Goal: Information Seeking & Learning: Check status

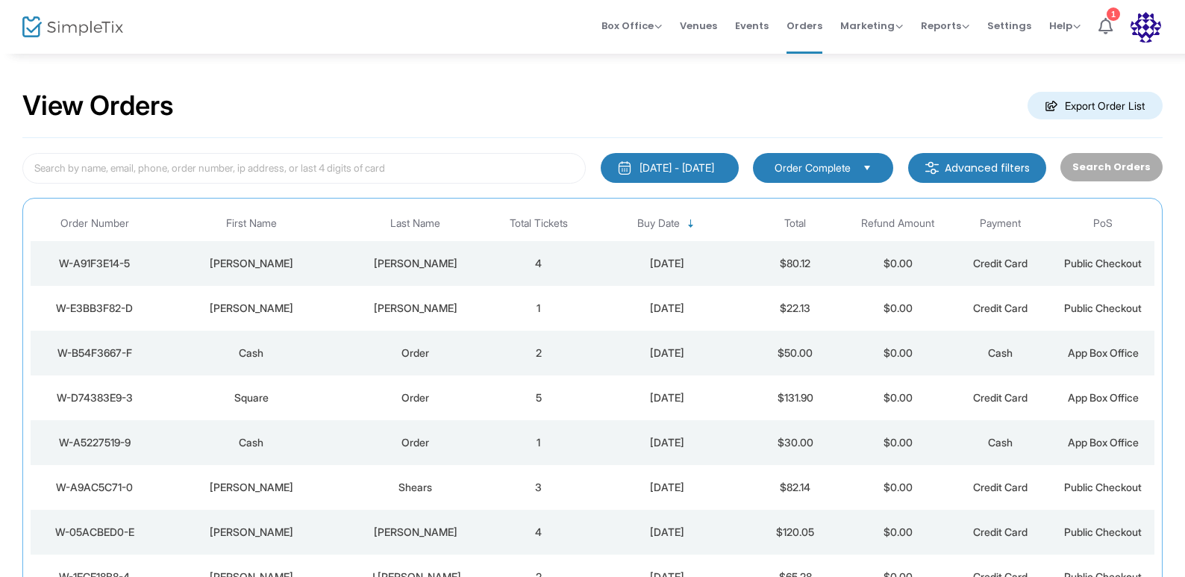
click at [643, 166] on div "[DATE] - [DATE]" at bounding box center [677, 167] width 75 height 15
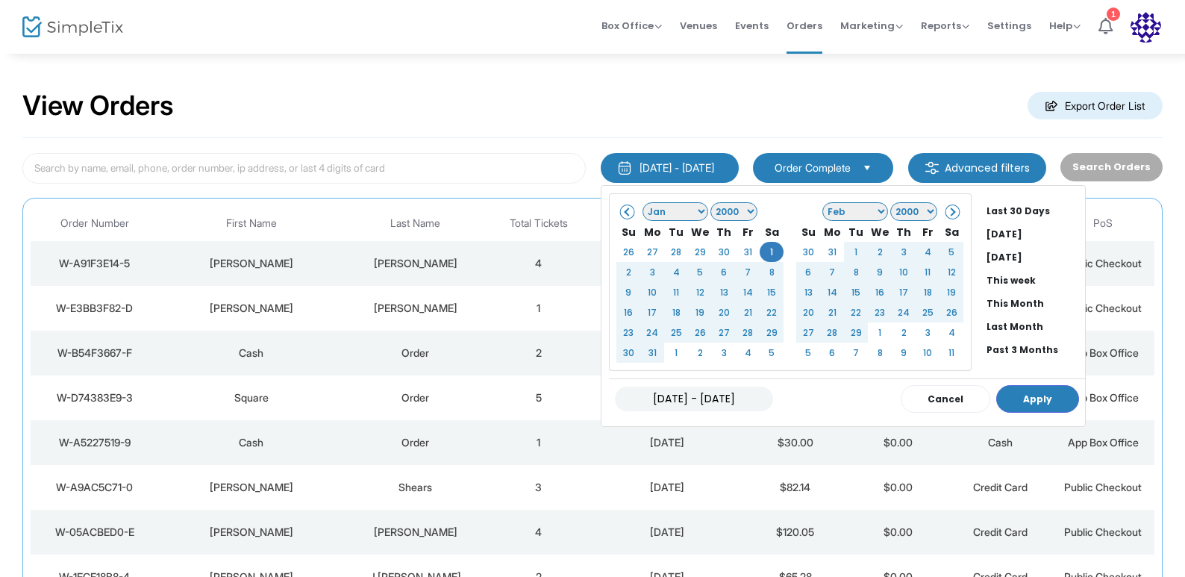
click at [738, 211] on select "1925 1926 1927 1928 1929 1930 1931 1932 1933 1934 1935 1936 1937 1938 1939 1940…" at bounding box center [734, 211] width 47 height 19
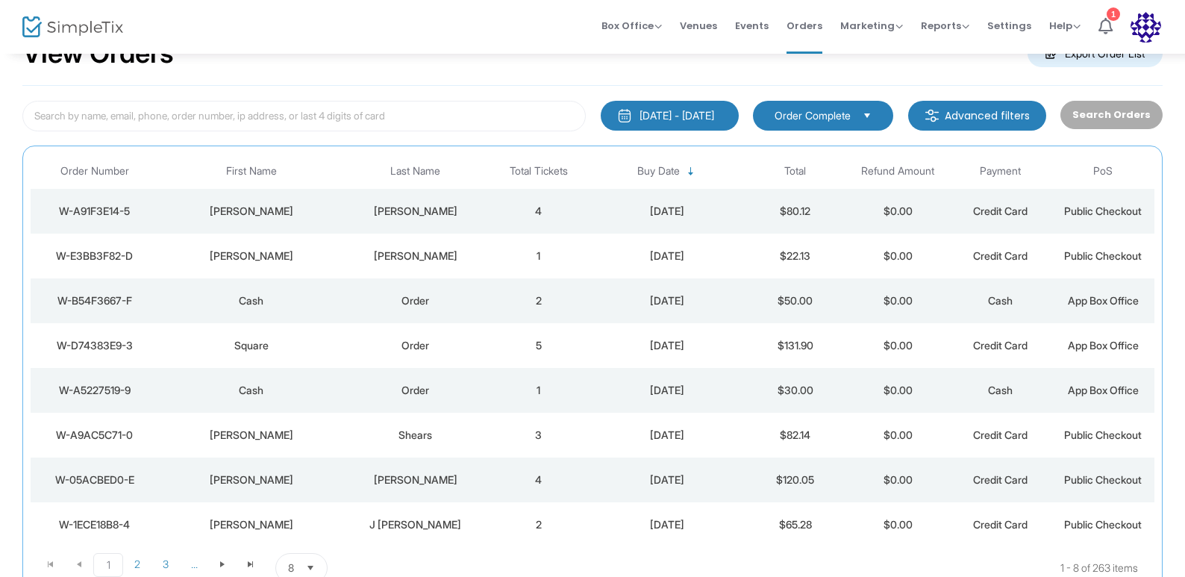
scroll to position [54, 0]
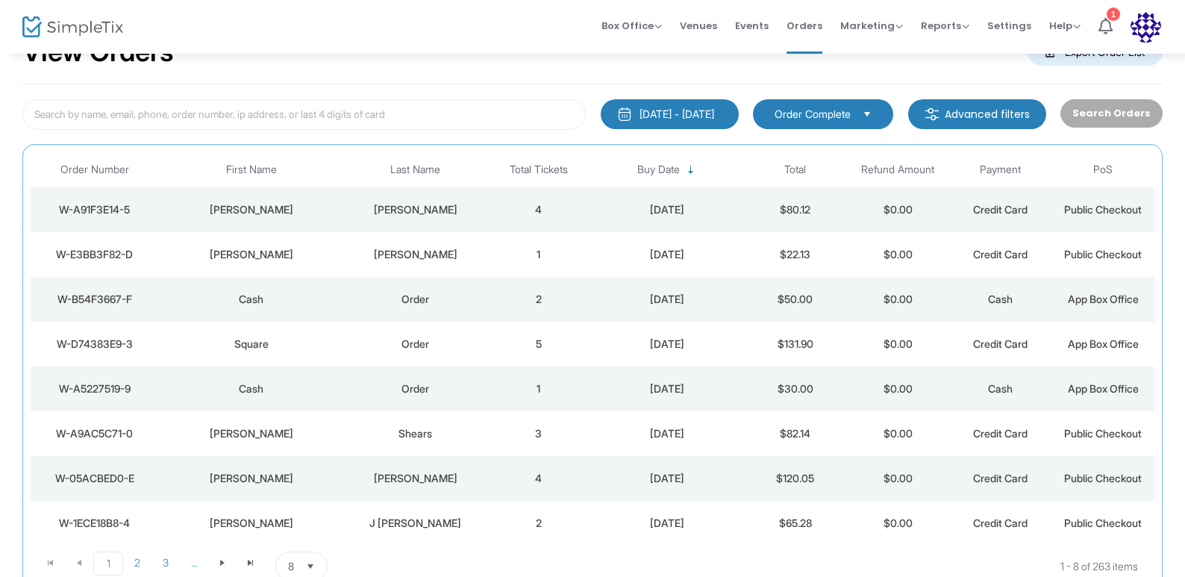
click at [729, 115] on button "[DATE] - [DATE]" at bounding box center [670, 114] width 138 height 30
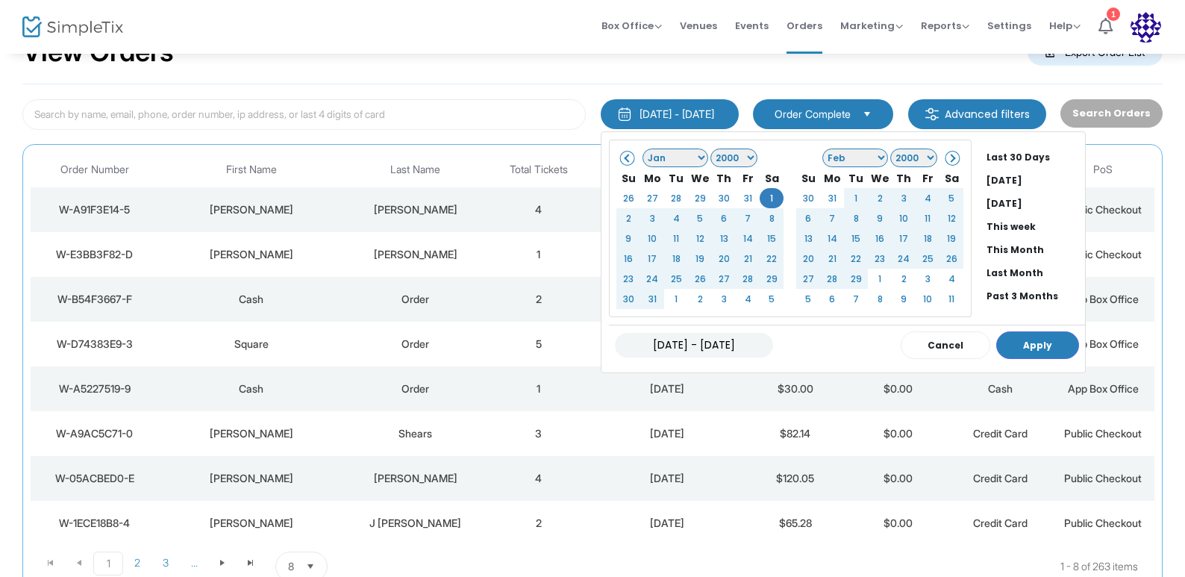
click at [738, 160] on select "1925 1926 1927 1928 1929 1930 1931 1932 1933 1934 1935 1936 1937 1938 1939 1940…" at bounding box center [734, 158] width 47 height 19
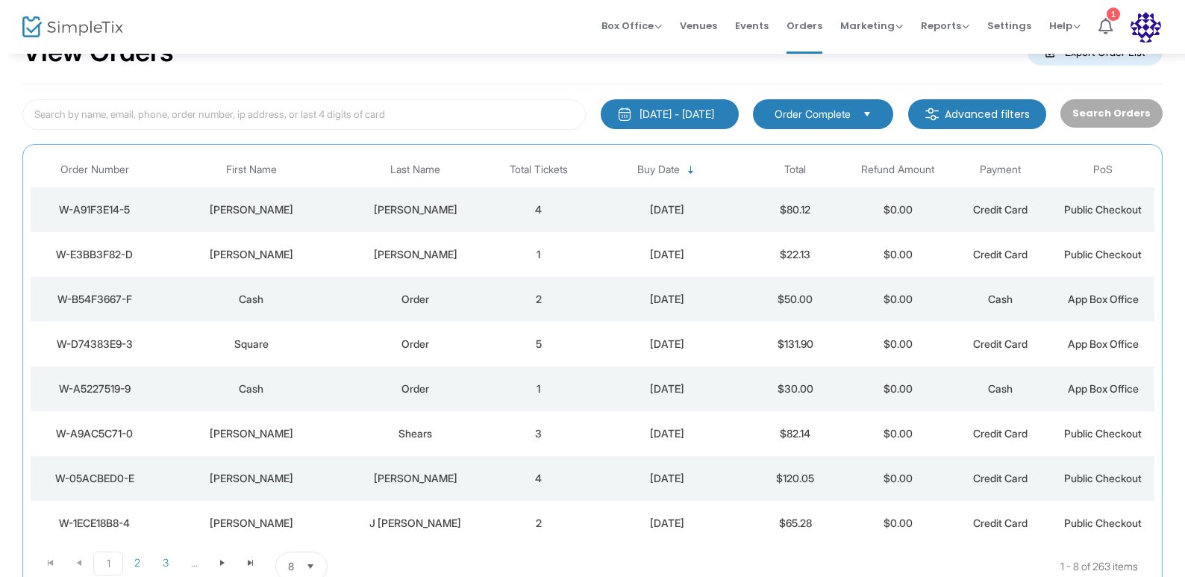
click at [582, 196] on td "4" at bounding box center [538, 209] width 103 height 45
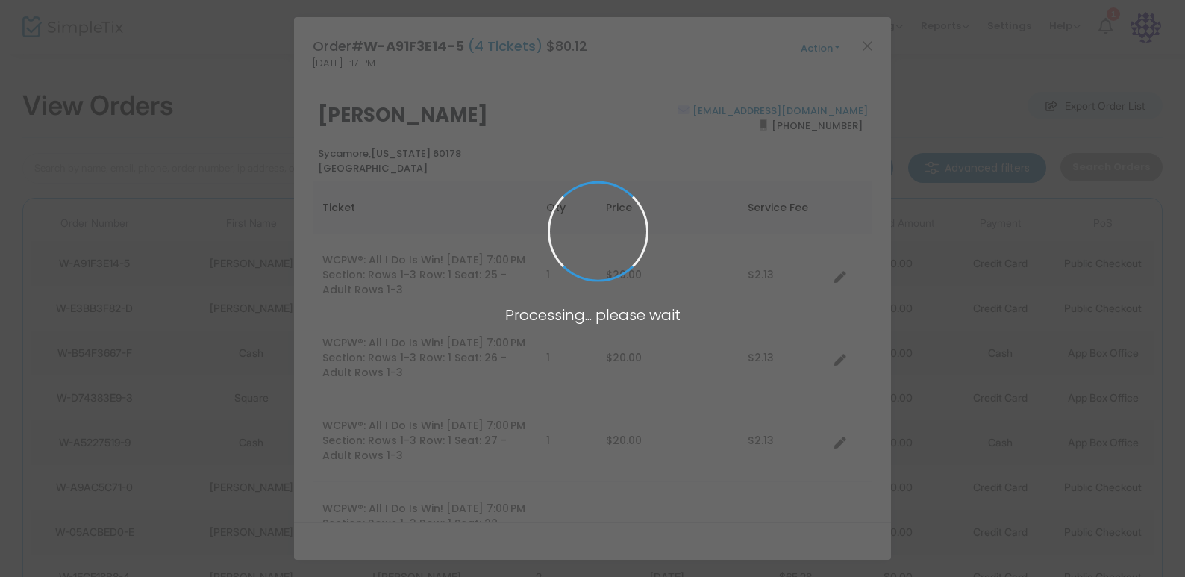
scroll to position [0, 0]
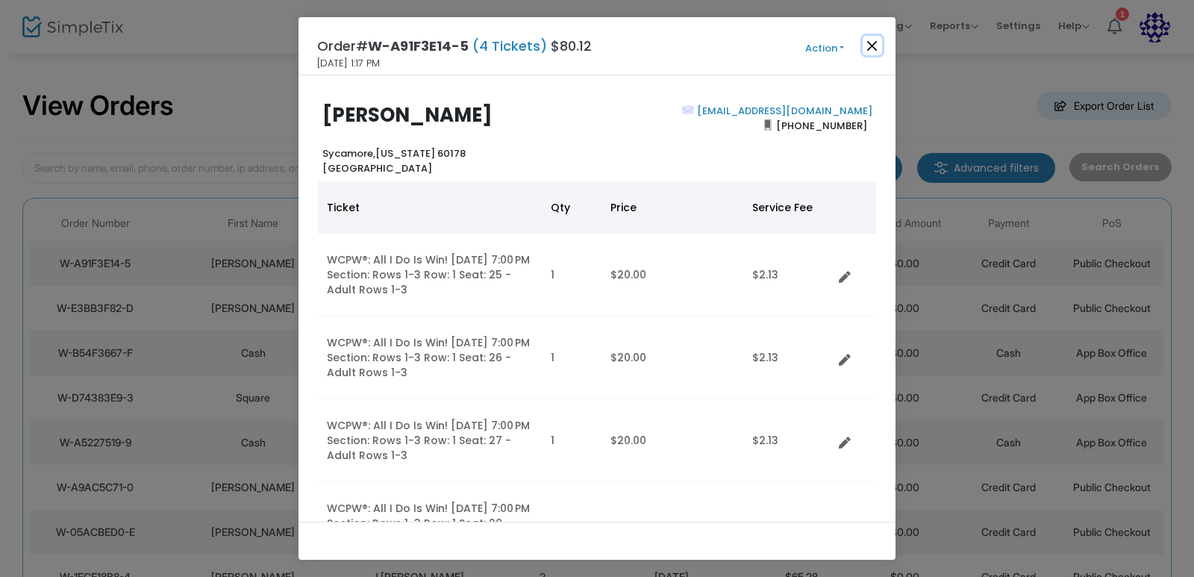
click at [870, 45] on button "Close" at bounding box center [872, 45] width 19 height 19
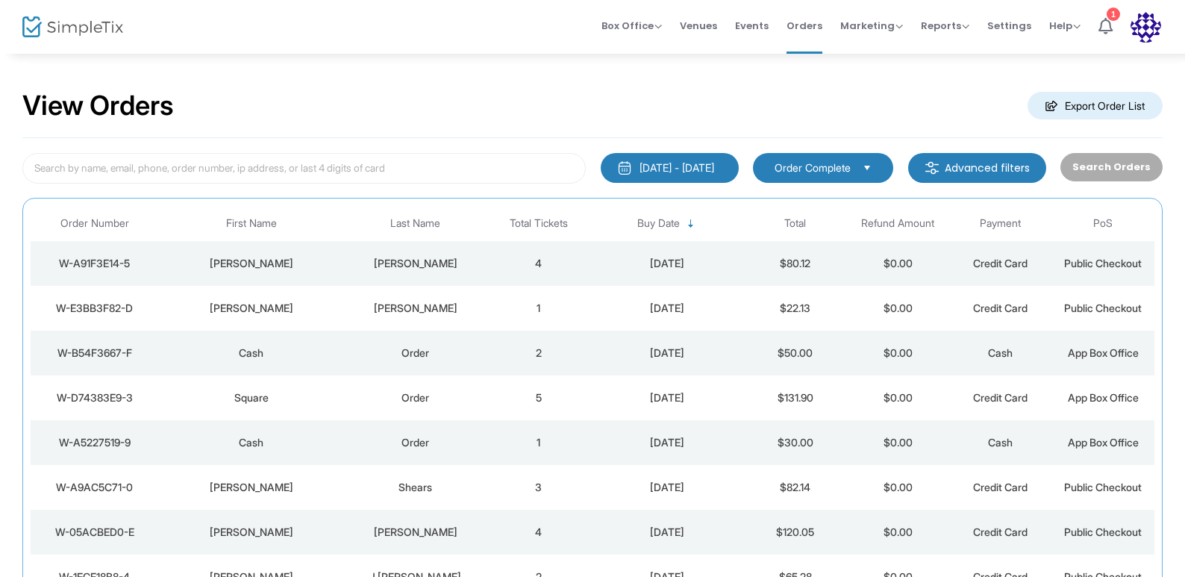
scroll to position [22, 0]
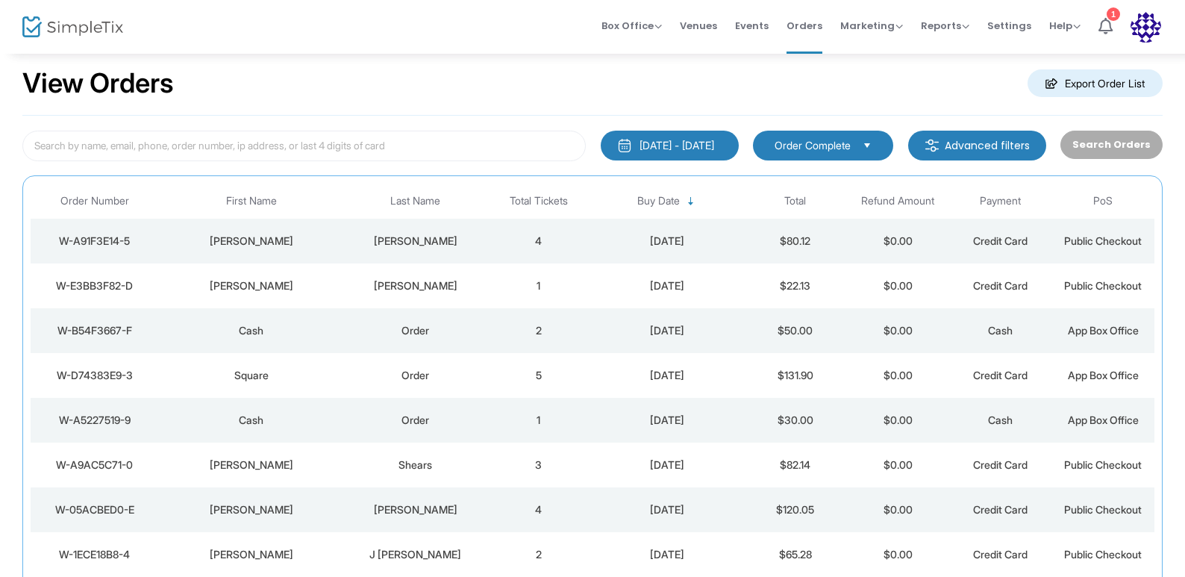
click at [673, 154] on button "[DATE] - [DATE]" at bounding box center [670, 146] width 138 height 30
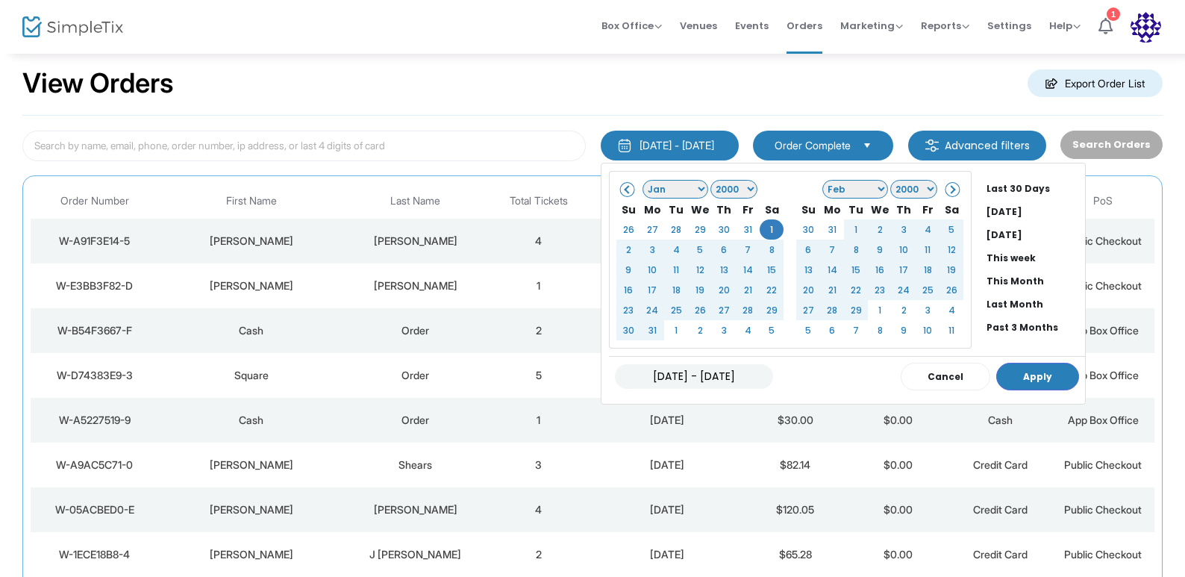
click at [730, 187] on select "1925 1926 1927 1928 1929 1930 1931 1932 1933 1934 1935 1936 1937 1938 1939 1940…" at bounding box center [734, 189] width 47 height 19
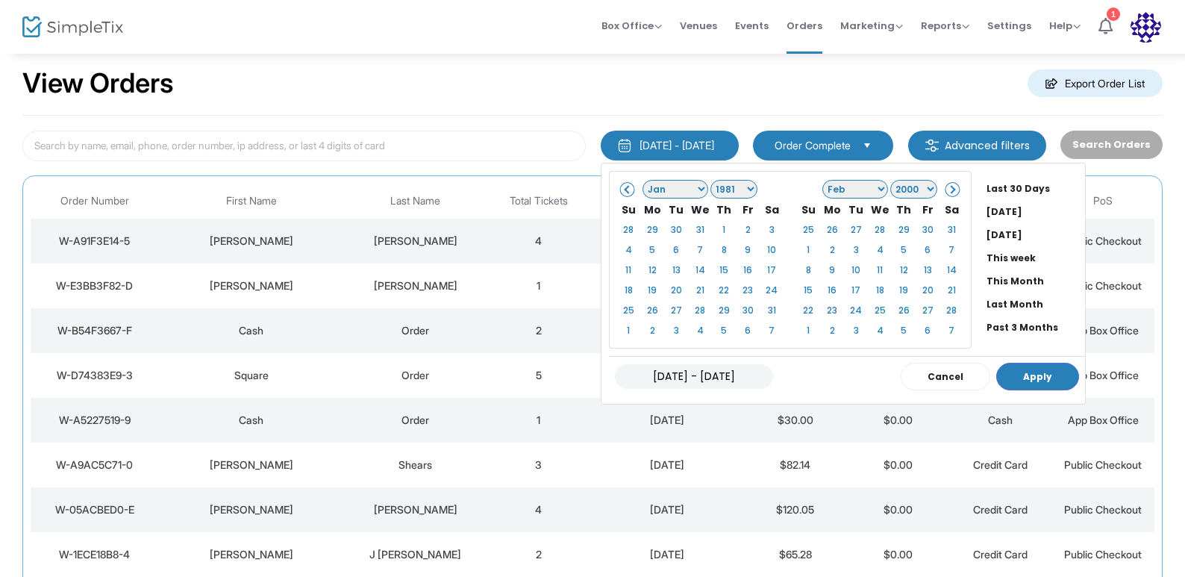
click at [735, 193] on select "1925 1926 1927 1928 1929 1930 1931 1932 1933 1934 1935 1936 1937 1938 1939 1940…" at bounding box center [734, 189] width 47 height 19
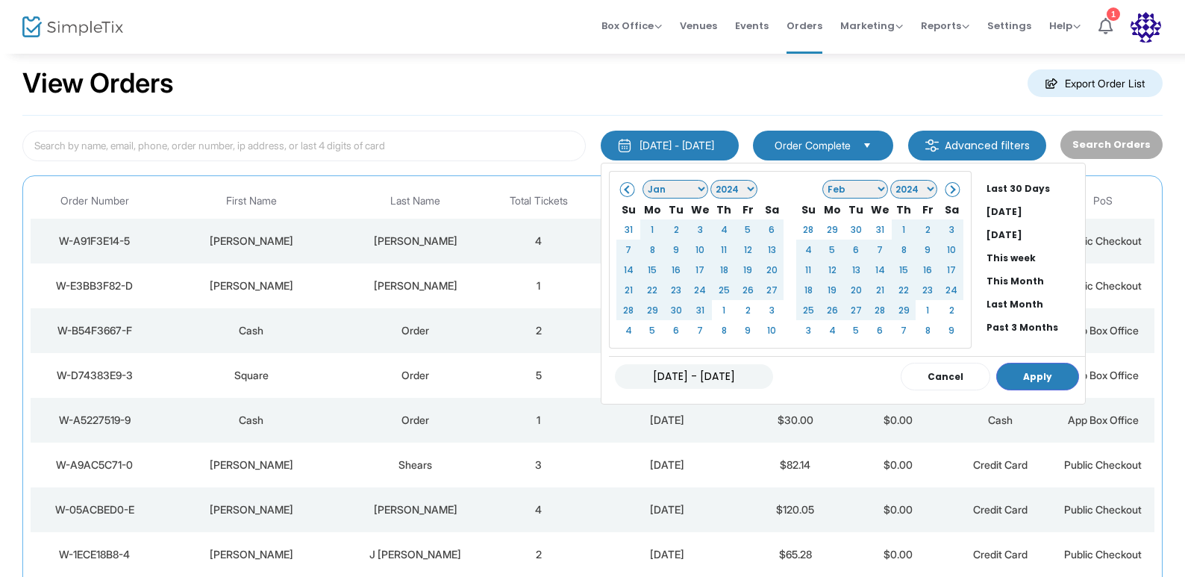
click at [682, 190] on select "Jan Feb Mar Apr May Jun [DATE] Aug Sep Oct Nov Dec" at bounding box center [676, 189] width 66 height 19
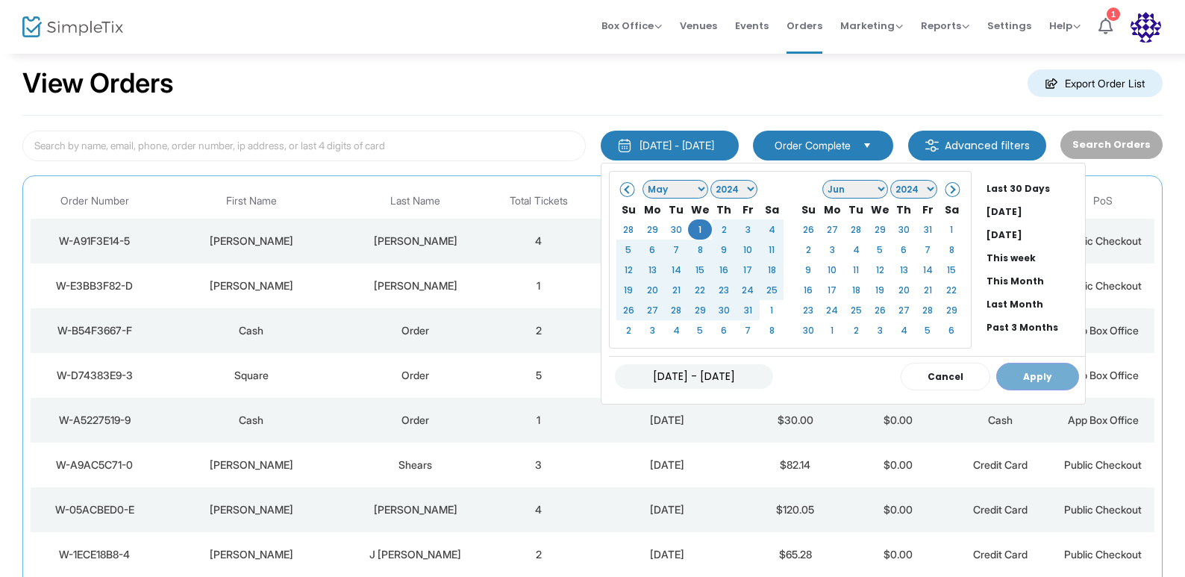
click at [947, 188] on span at bounding box center [951, 189] width 8 height 8
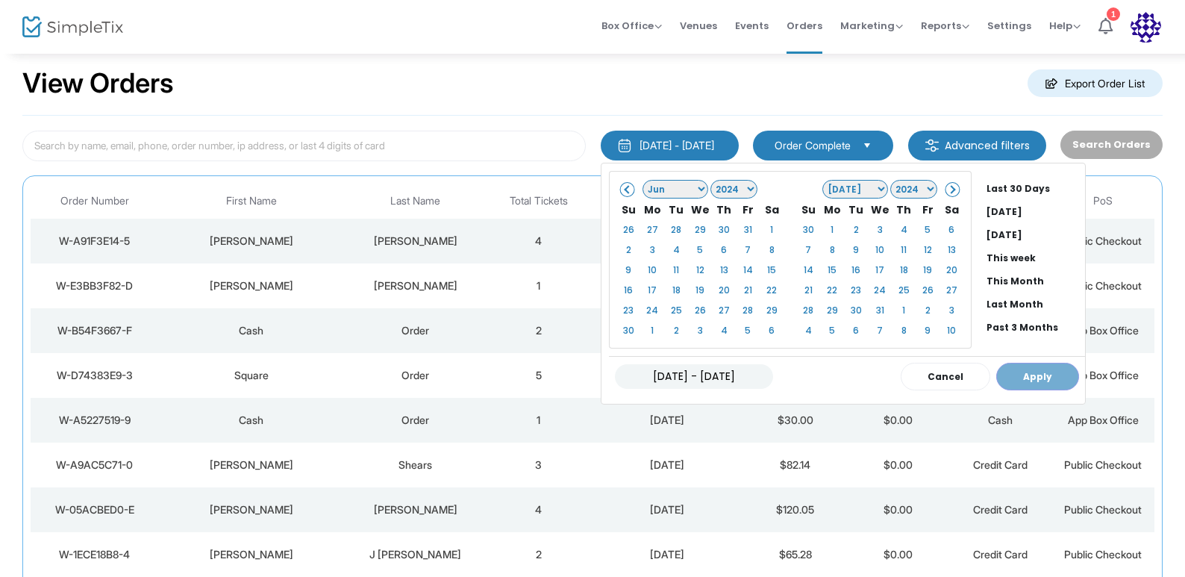
click at [947, 188] on span at bounding box center [951, 189] width 8 height 8
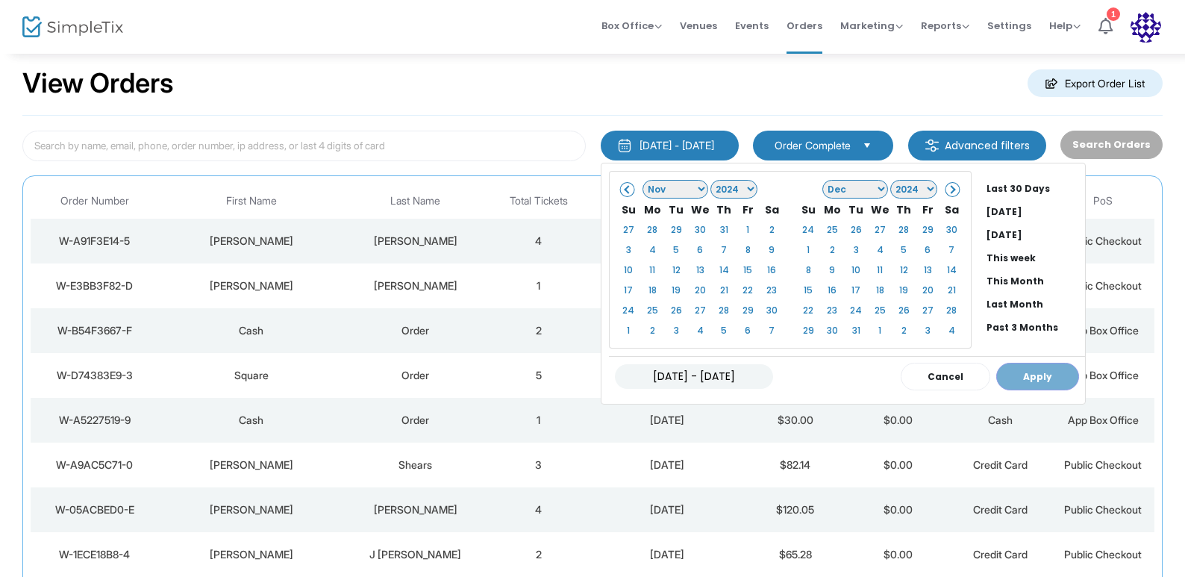
click at [947, 188] on span at bounding box center [951, 189] width 8 height 8
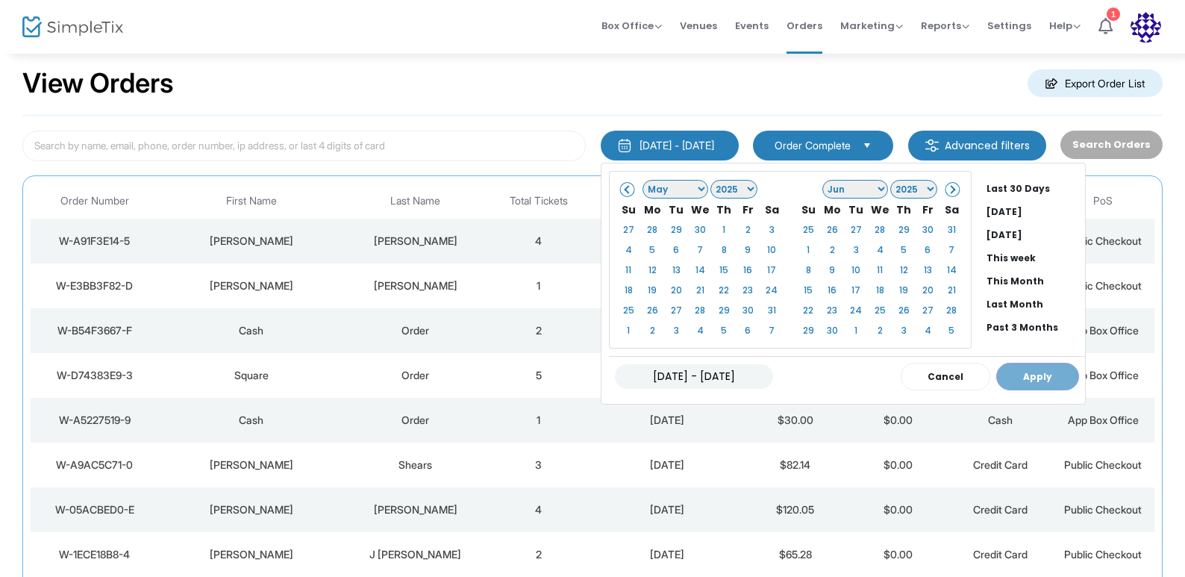
click at [947, 188] on span at bounding box center [951, 189] width 8 height 8
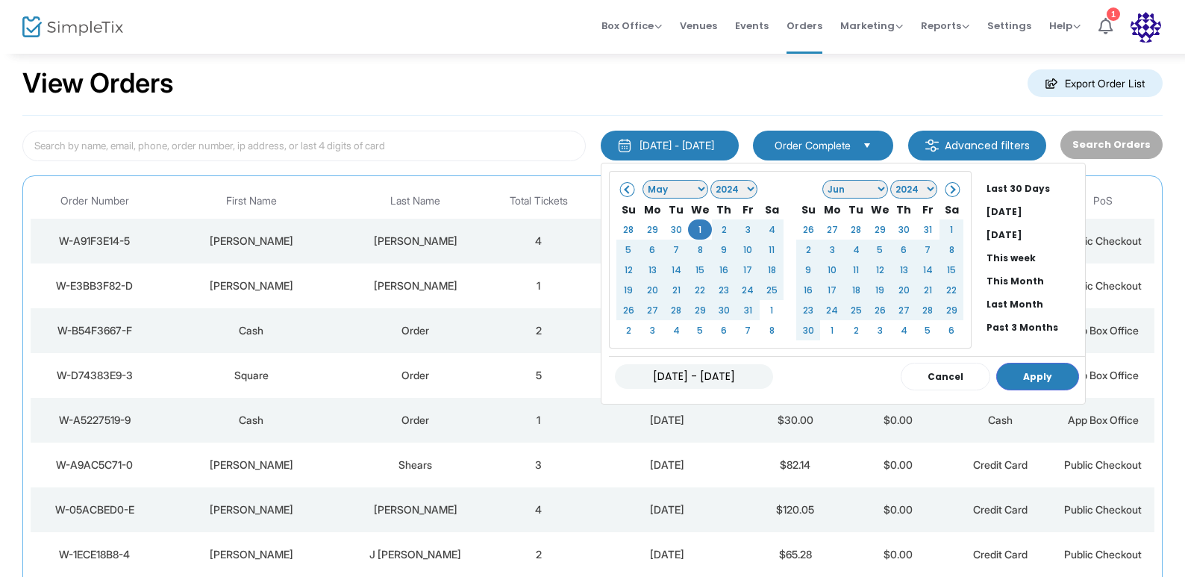
click at [947, 192] on span at bounding box center [951, 189] width 8 height 8
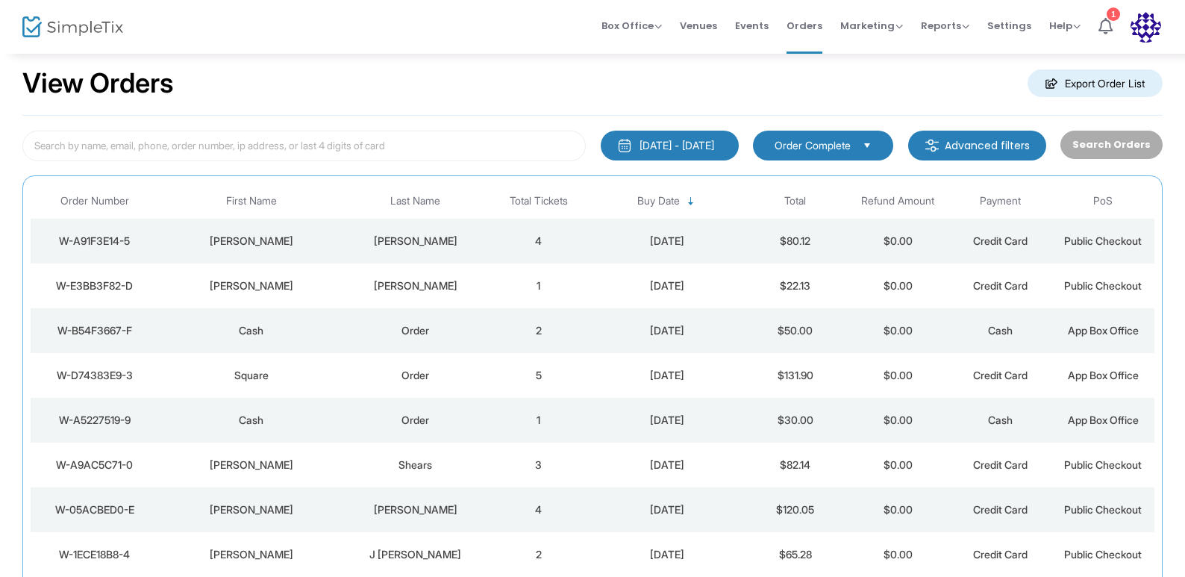
click at [998, 147] on m-button "Advanced filters" at bounding box center [977, 146] width 138 height 30
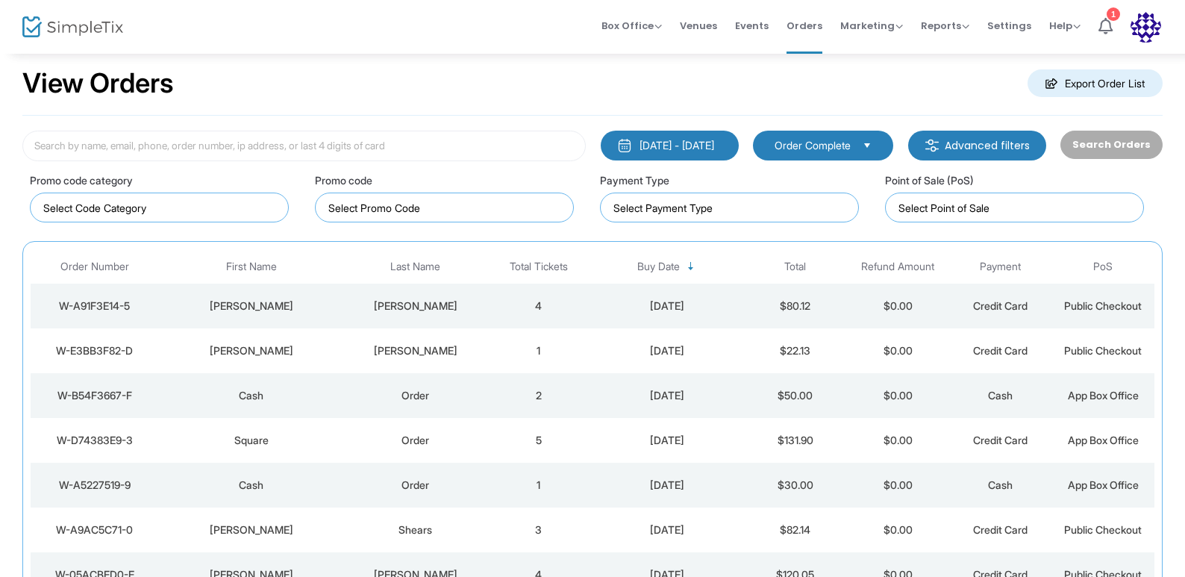
click at [851, 141] on span "Order Complete" at bounding box center [813, 145] width 76 height 15
click at [644, 141] on div "[DATE] - [DATE]" at bounding box center [677, 145] width 75 height 15
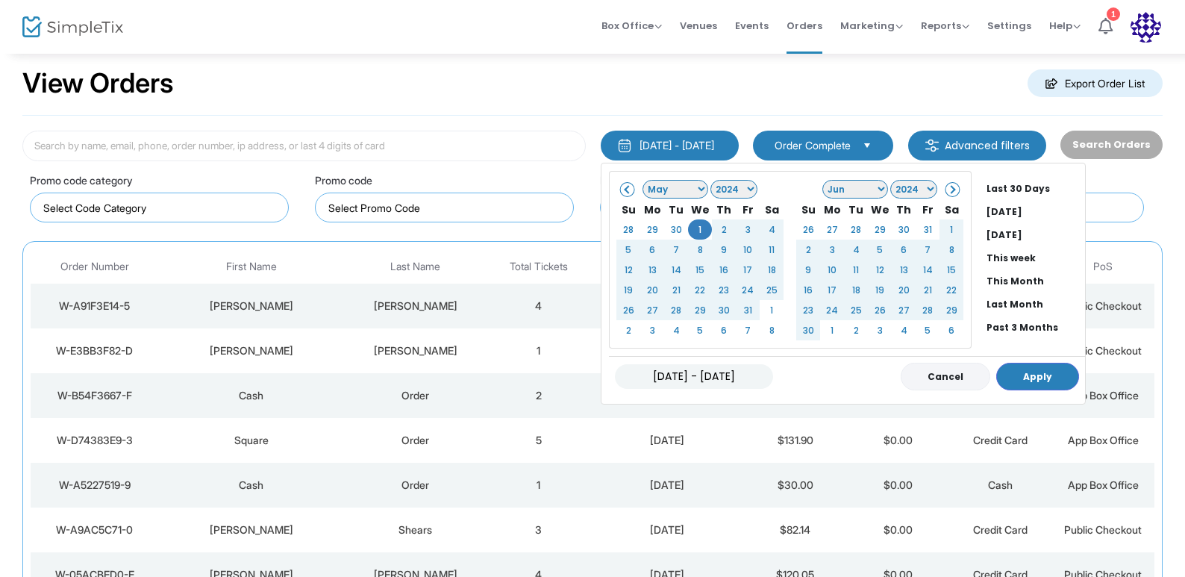
click at [943, 372] on button "Cancel" at bounding box center [946, 377] width 90 height 28
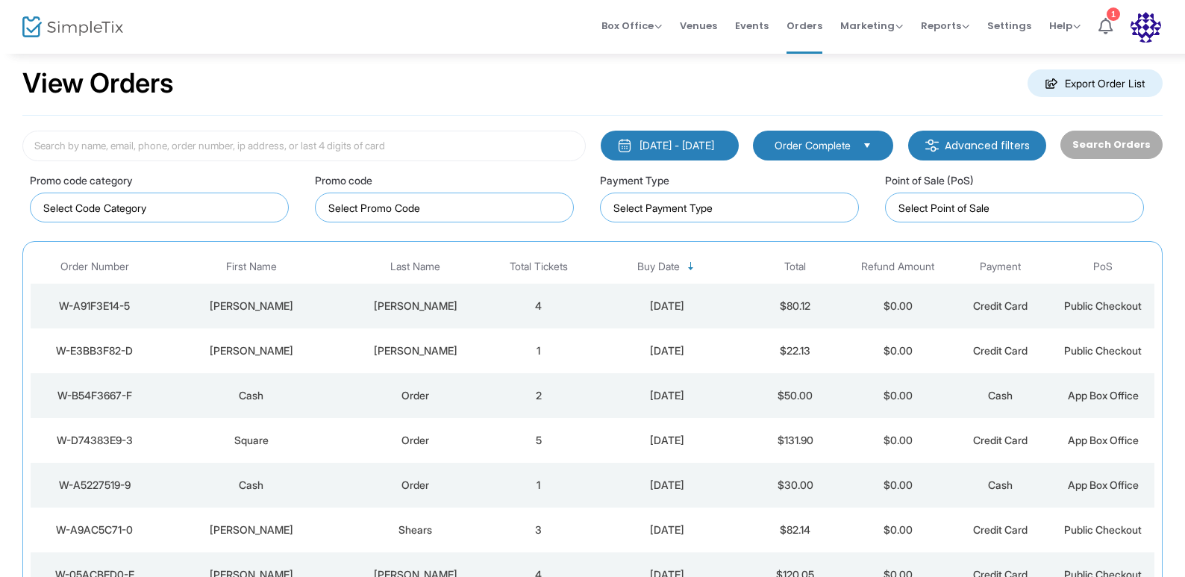
click at [702, 153] on button "[DATE] - [DATE]" at bounding box center [670, 146] width 138 height 30
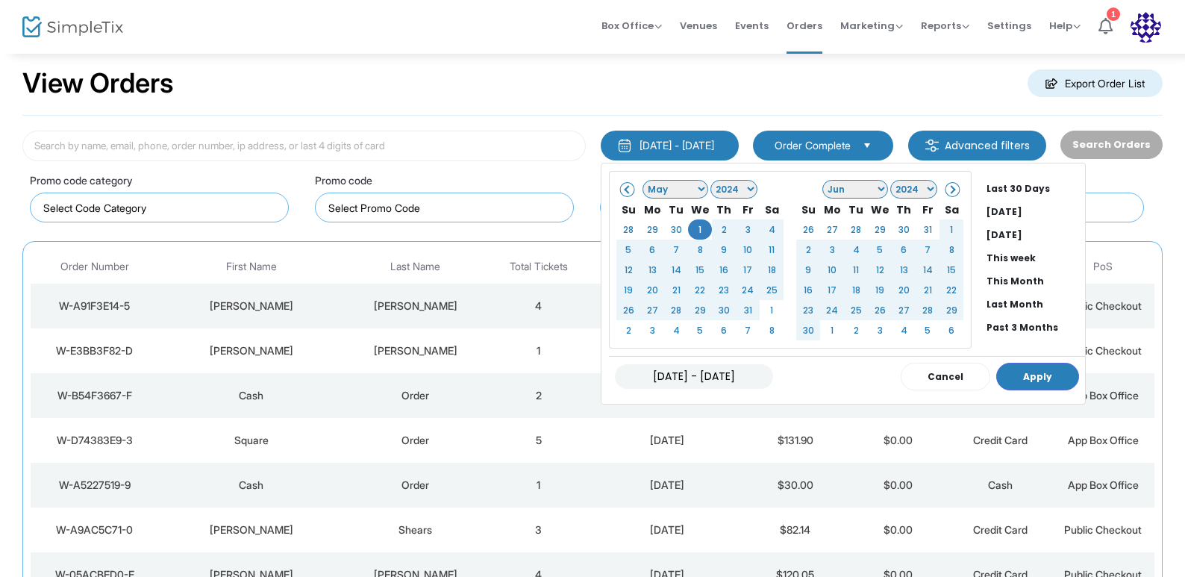
click at [916, 191] on select "2024 2025 2026 2027 2028 2029 2030 2031 2032 2033 2034 2035 2036 2037 2038 2039…" at bounding box center [914, 189] width 47 height 19
click at [947, 190] on span at bounding box center [951, 189] width 8 height 8
click at [624, 190] on span at bounding box center [628, 189] width 8 height 8
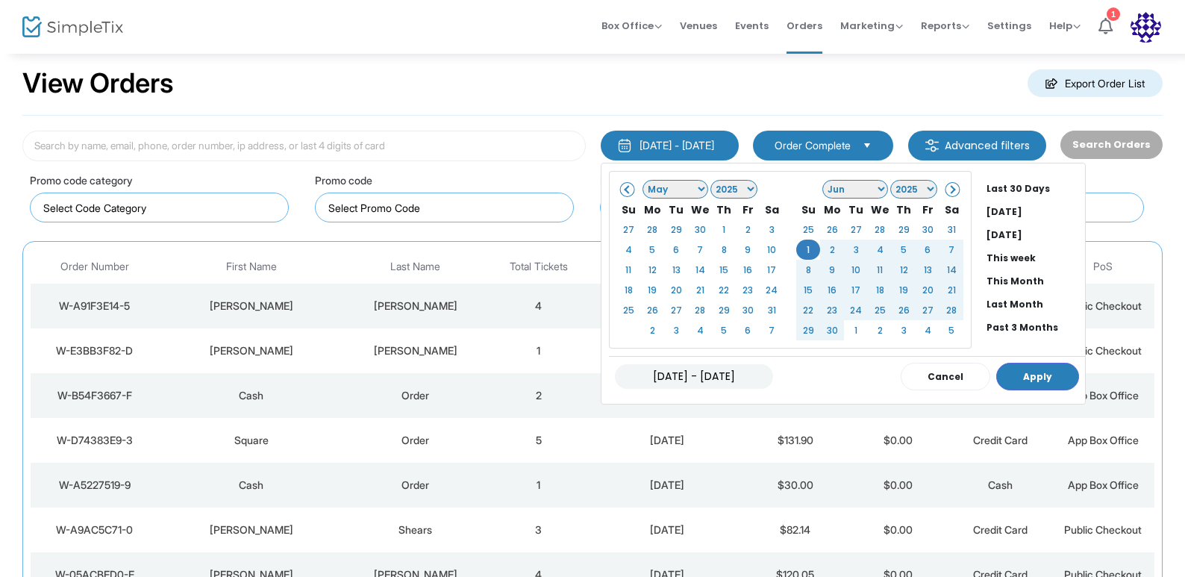
click at [624, 190] on span at bounding box center [628, 189] width 8 height 8
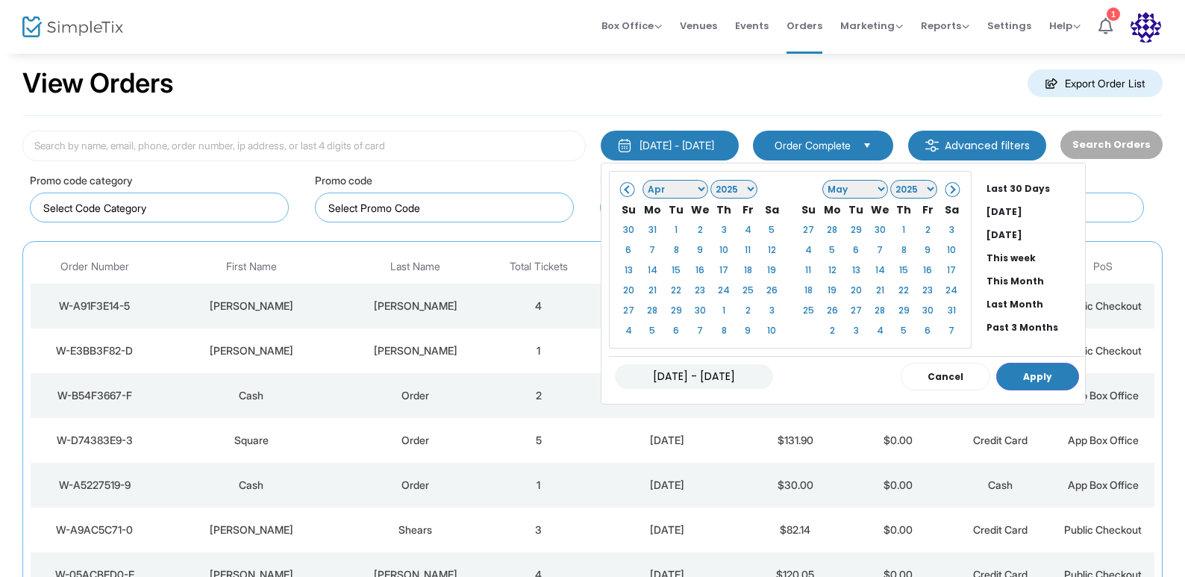
click at [624, 190] on span at bounding box center [628, 189] width 8 height 8
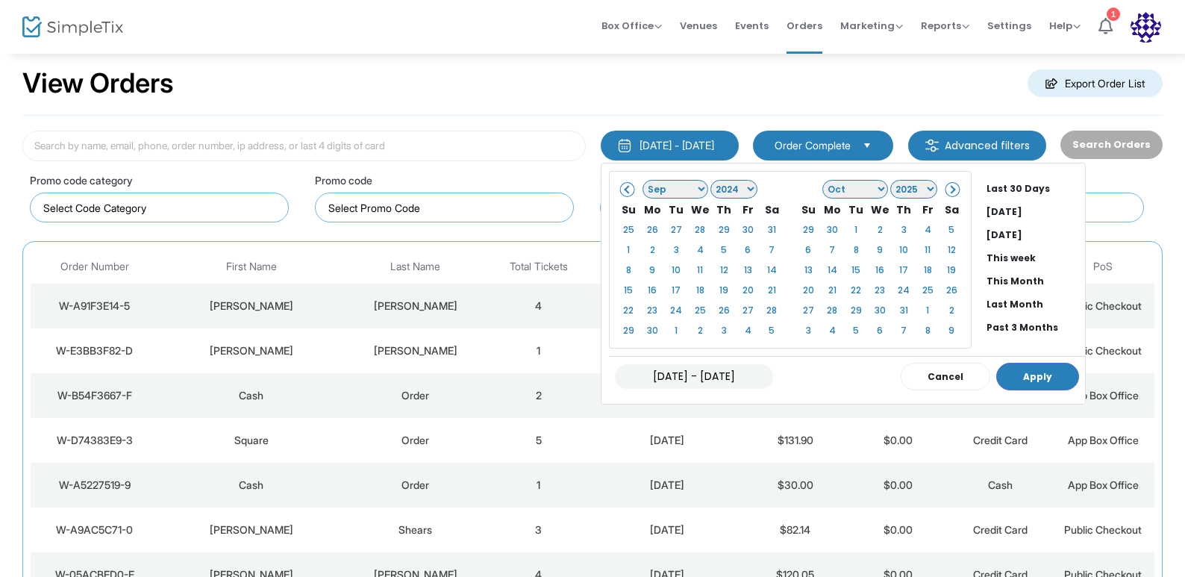
click at [624, 190] on span at bounding box center [628, 189] width 8 height 8
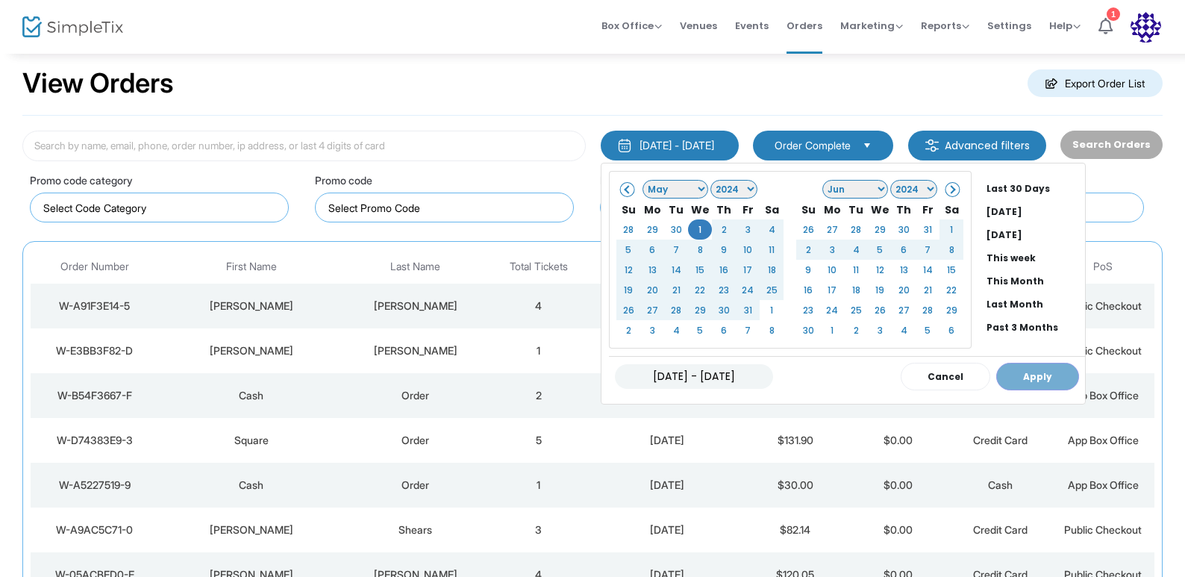
click at [1025, 380] on div "[DATE] - [DATE] Cancel Apply" at bounding box center [847, 376] width 476 height 40
click at [655, 69] on div "View Orders Export Order List" at bounding box center [592, 83] width 1141 height 63
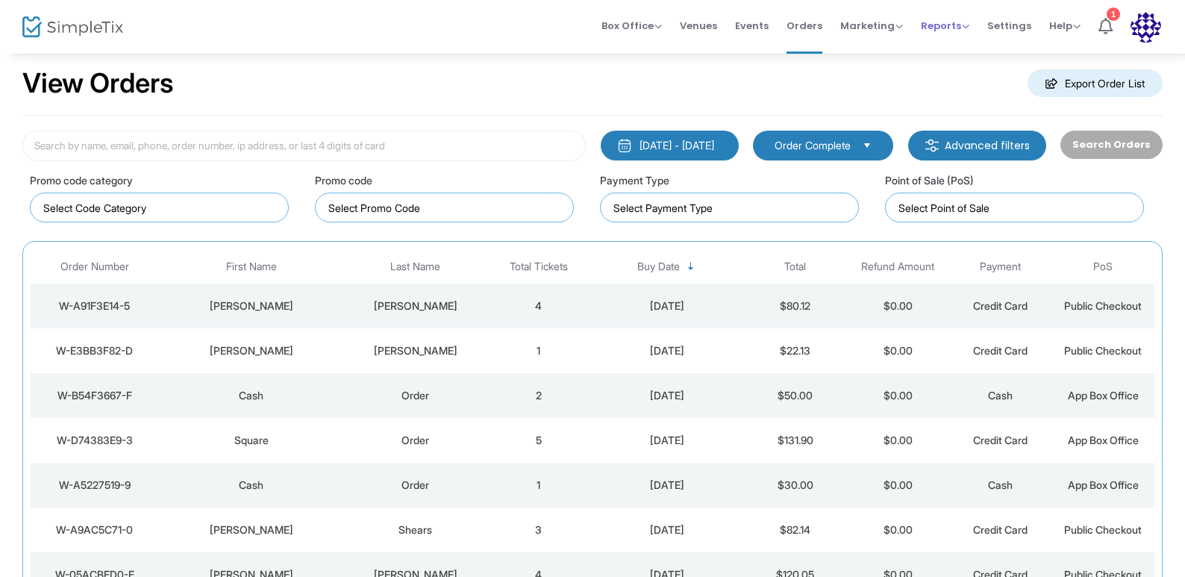
click at [965, 21] on span "Reports" at bounding box center [945, 26] width 49 height 14
click at [961, 84] on li "Sales Reports" at bounding box center [969, 79] width 97 height 29
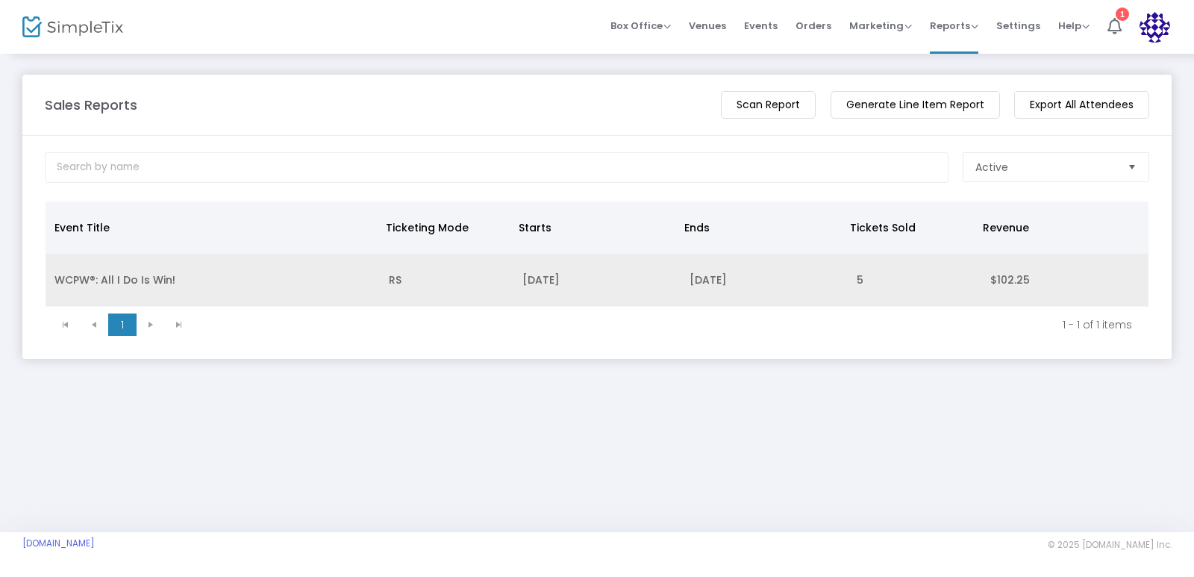
click at [247, 283] on td "WCPW®: All I Do Is Win!" at bounding box center [213, 280] width 334 height 53
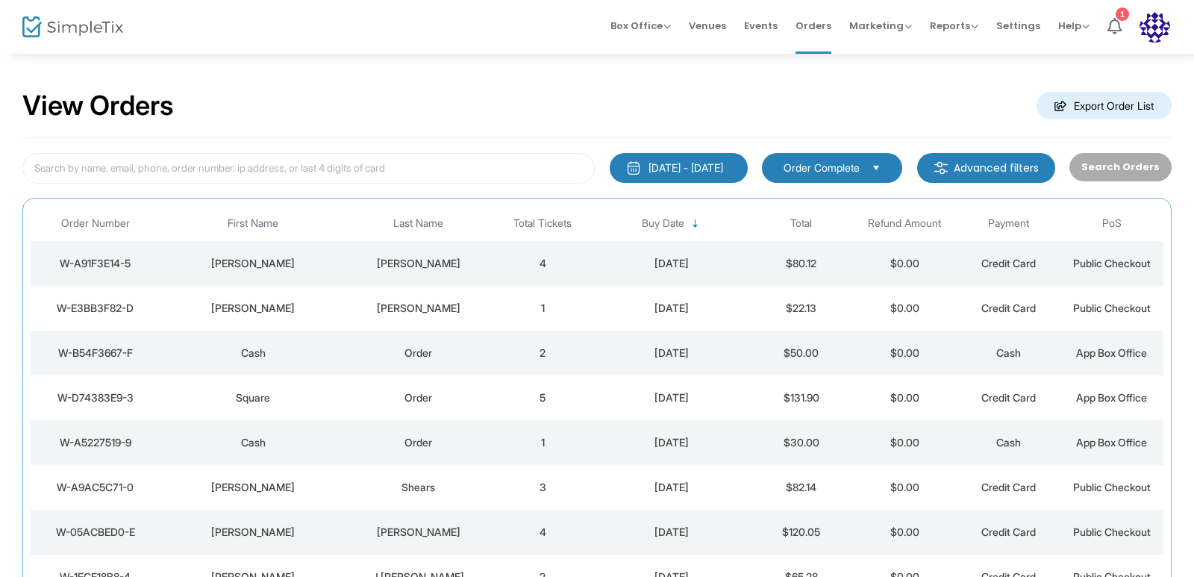
click at [649, 165] on div "[DATE] - [DATE]" at bounding box center [686, 167] width 75 height 15
